Goal: Task Accomplishment & Management: Manage account settings

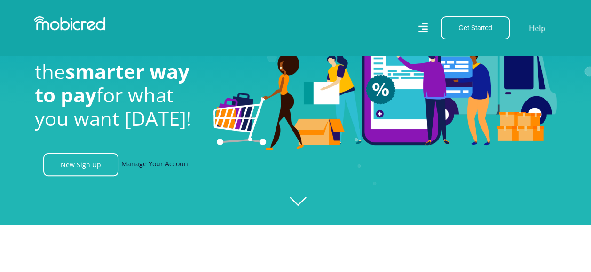
scroll to position [0, 670]
click at [165, 169] on link "Manage Your Account" at bounding box center [155, 164] width 69 height 23
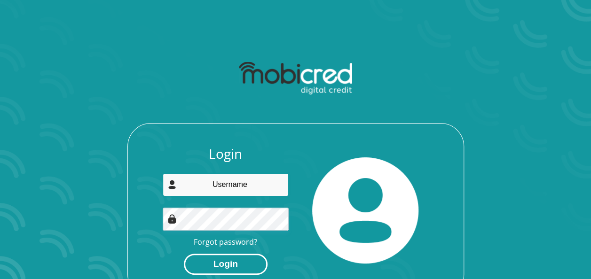
type input "[EMAIL_ADDRESS][DOMAIN_NAME]"
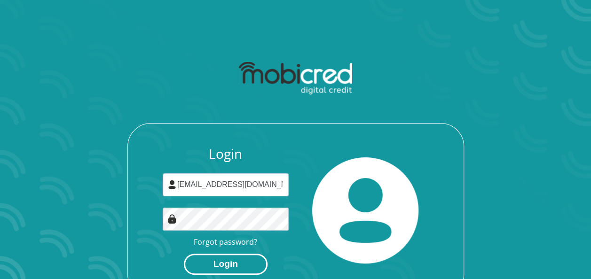
click at [238, 267] on button "Login" at bounding box center [226, 264] width 84 height 21
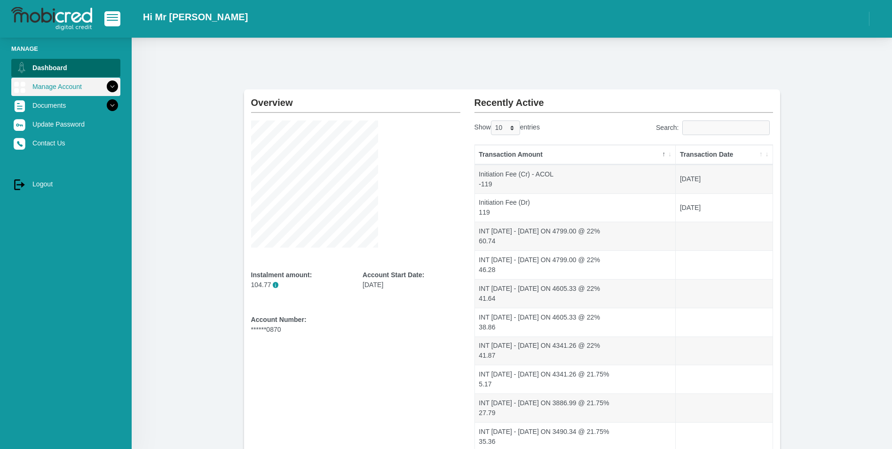
click at [110, 88] on icon at bounding box center [112, 87] width 16 height 16
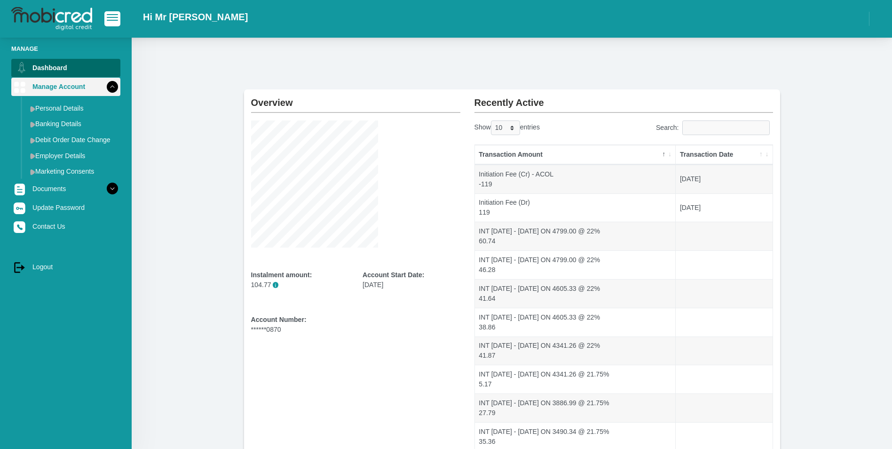
click at [110, 88] on icon at bounding box center [112, 87] width 16 height 16
